Goal: Obtain resource: Download file/media

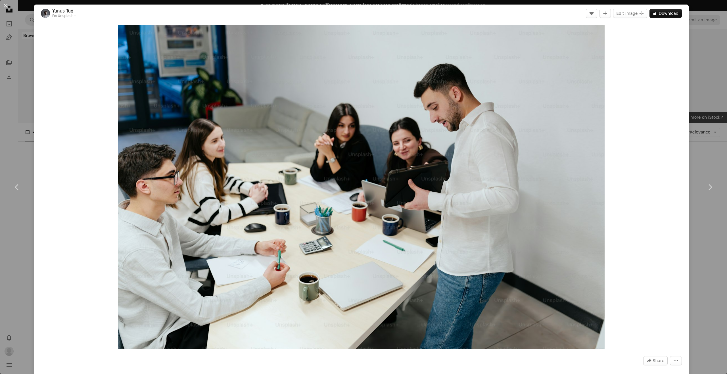
scroll to position [6469, 0]
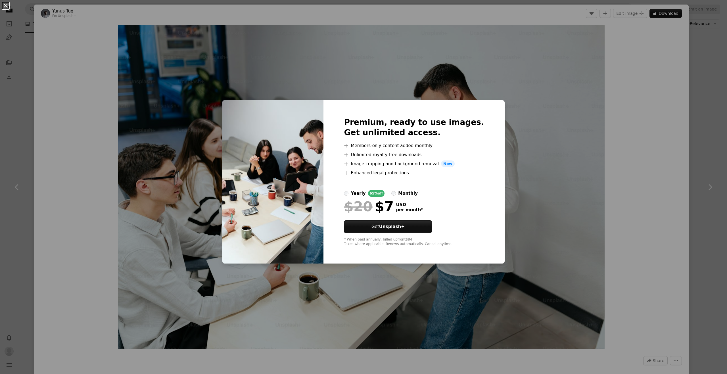
click at [5, 6] on button "An X shape" at bounding box center [5, 5] width 7 height 7
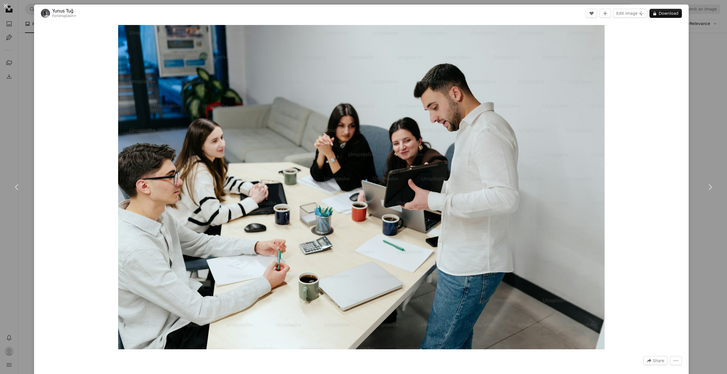
drag, startPoint x: 6, startPoint y: 5, endPoint x: 73, endPoint y: 38, distance: 74.4
click at [6, 5] on button "An X shape" at bounding box center [5, 5] width 7 height 7
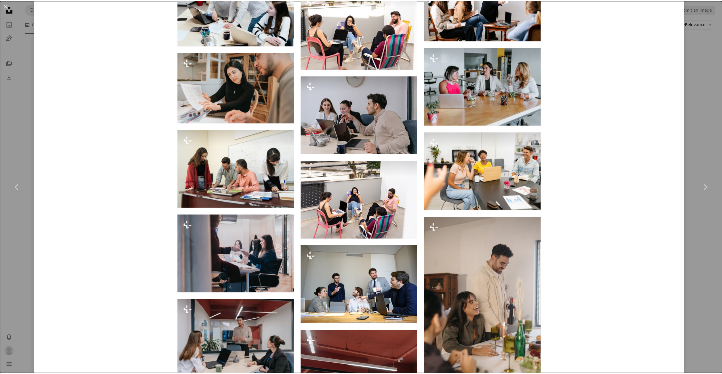
scroll to position [1561, 0]
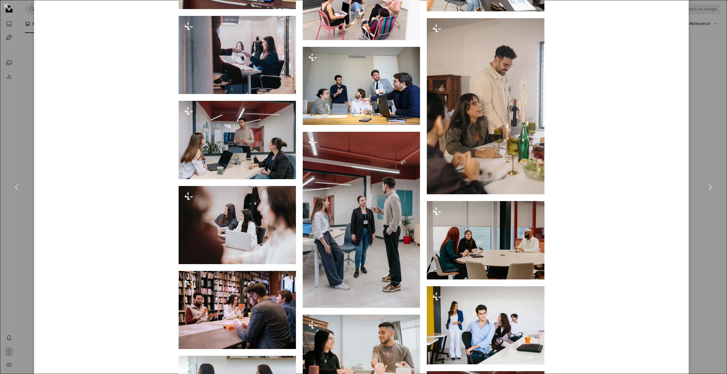
click at [6, 6] on button "An X shape" at bounding box center [5, 5] width 7 height 7
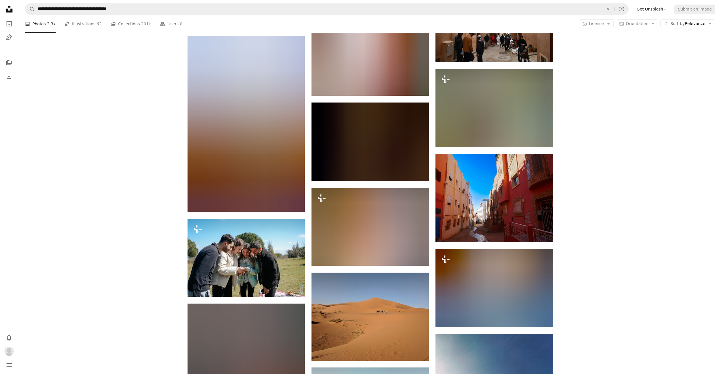
scroll to position [8910, 0]
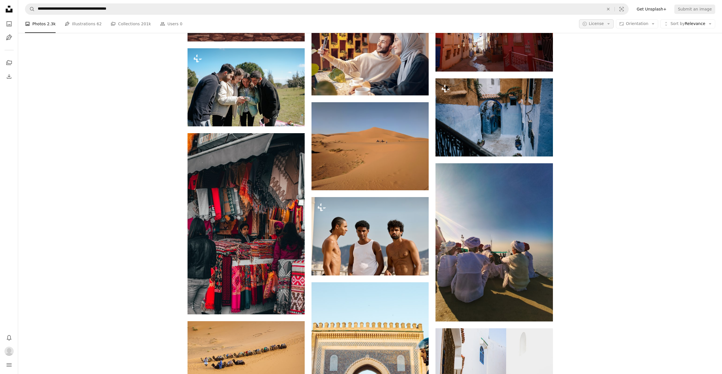
click at [611, 24] on icon "Arrow down" at bounding box center [608, 23] width 5 height 5
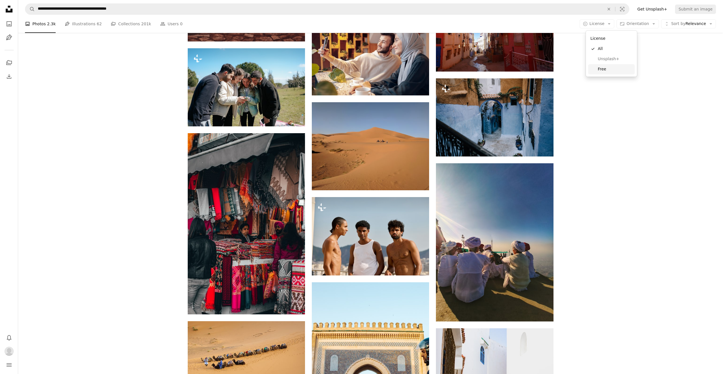
click at [601, 70] on span "Free" at bounding box center [615, 69] width 35 height 6
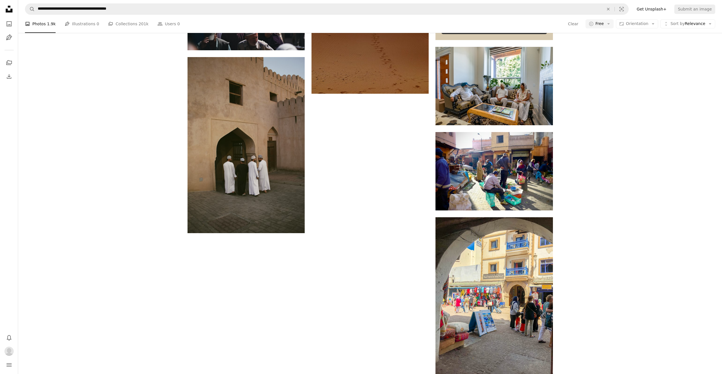
scroll to position [1533, 0]
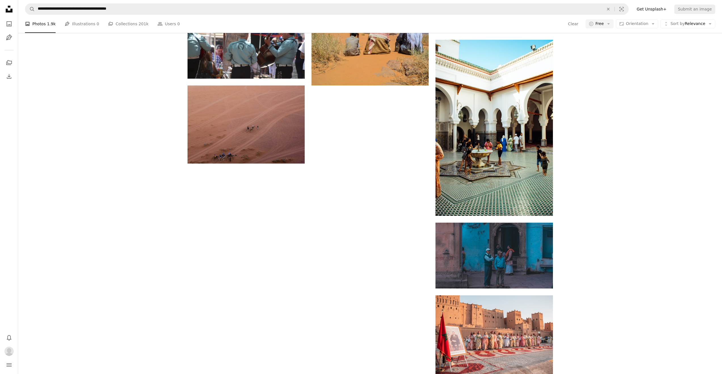
scroll to position [2129, 0]
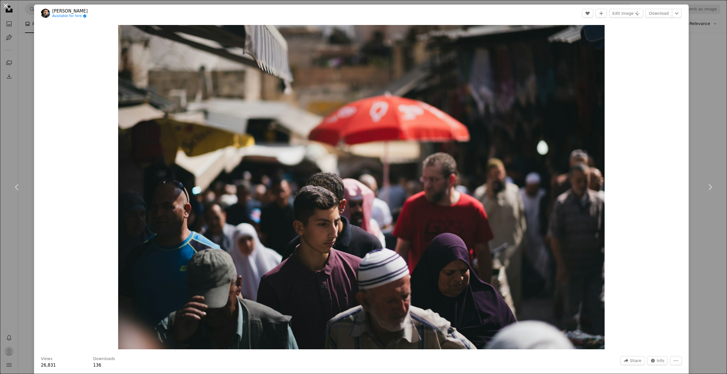
click at [7, 5] on button "An X shape" at bounding box center [5, 5] width 7 height 7
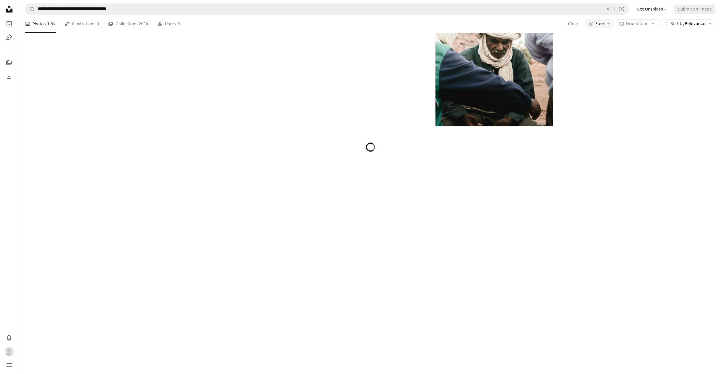
scroll to position [3378, 0]
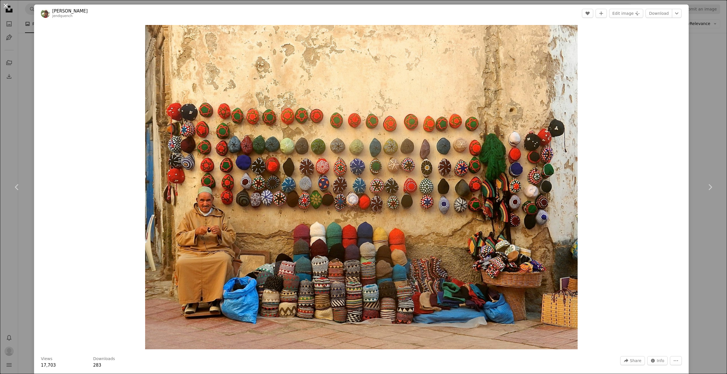
click at [6, 6] on button "An X shape" at bounding box center [5, 5] width 7 height 7
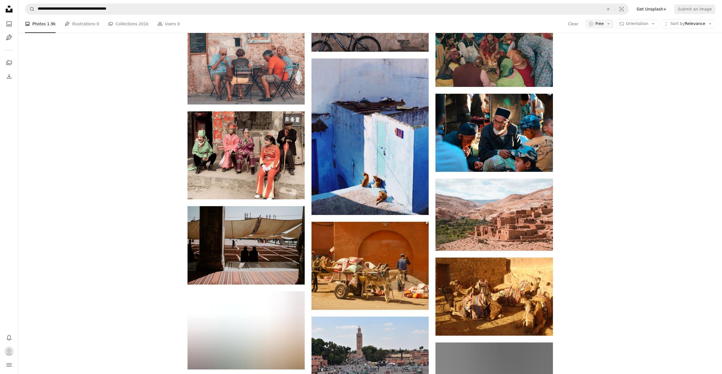
scroll to position [8601, 0]
